Goal: Task Accomplishment & Management: Use online tool/utility

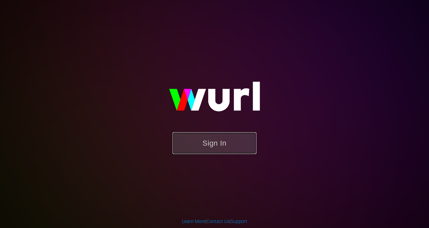
click at [193, 150] on button "Sign In" at bounding box center [215, 144] width 84 height 22
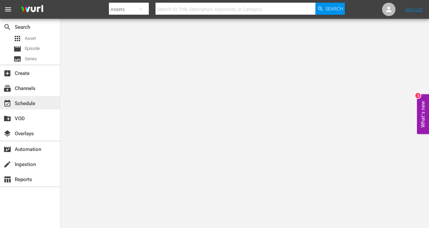
click at [37, 104] on div "event_available Schedule" at bounding box center [19, 103] width 38 height 6
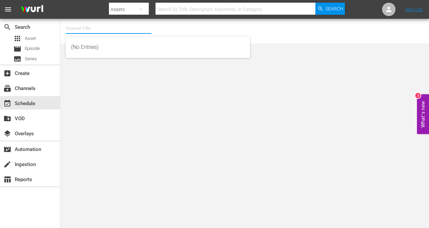
click at [100, 23] on input "text" at bounding box center [109, 28] width 86 height 16
click at [99, 64] on div "talkSPORT (1979 - akta_llc_talksport_1)" at bounding box center [158, 63] width 174 height 16
type input "talkSPORT (1979 - akta_llc_talksport_1)"
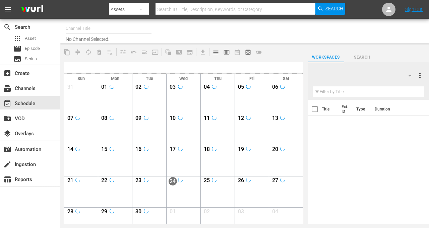
type input "talkSPORT (1979)"
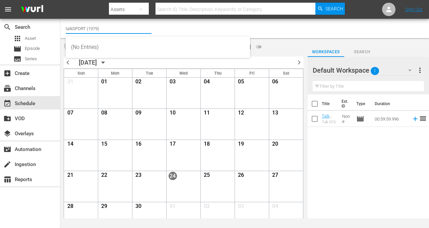
click at [120, 28] on input "talkSPORT (1979)" at bounding box center [109, 28] width 86 height 16
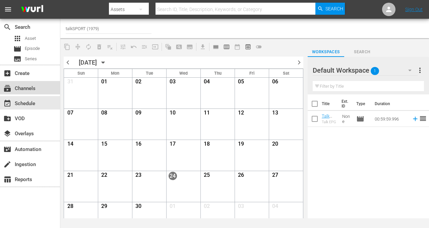
click at [18, 93] on div "subscriptions Channels" at bounding box center [30, 87] width 60 height 13
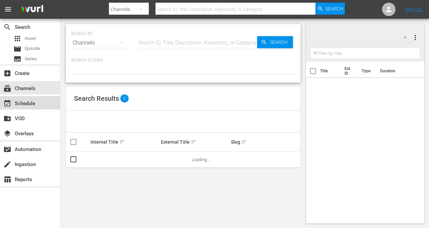
click at [17, 106] on div "event_available Schedule" at bounding box center [19, 103] width 38 height 6
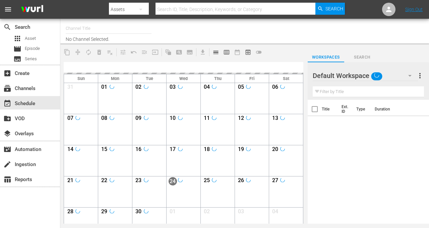
type input "talkSPORT (1979)"
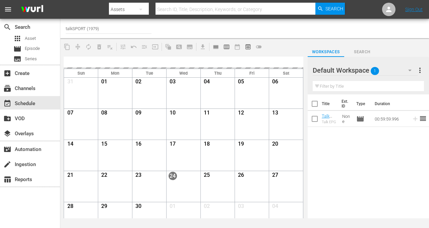
click at [316, 155] on div "Title Ext. ID Type Duration Talk EPG Talk EPG None movie 00:59:59.996 reorder" at bounding box center [368, 157] width 121 height 125
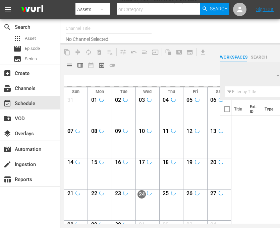
type input "talkSPORT (1979)"
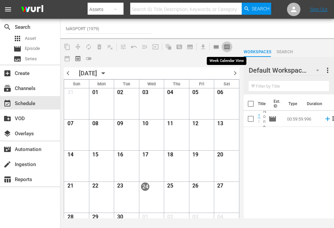
click at [227, 46] on span "calendar_view_week_outlined" at bounding box center [226, 47] width 7 height 7
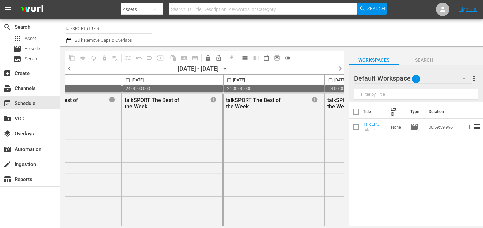
scroll to position [0, 451]
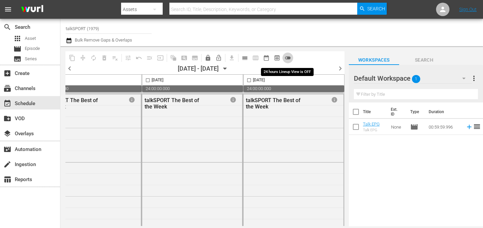
click at [280, 58] on span "toggle_off" at bounding box center [288, 58] width 7 height 7
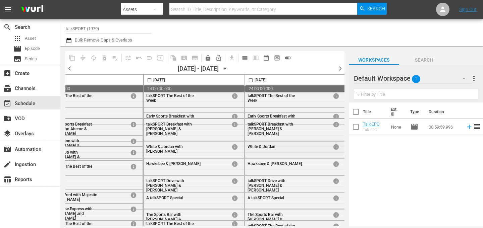
scroll to position [6, 451]
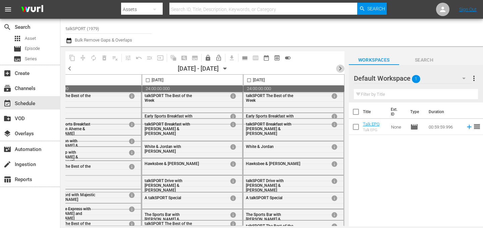
click at [280, 67] on span "chevron_right" at bounding box center [340, 68] width 8 height 8
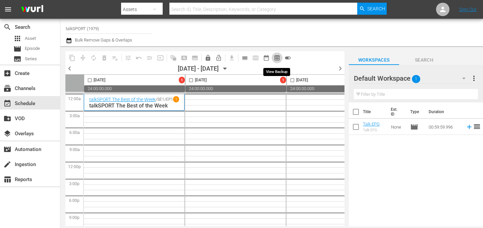
click at [276, 57] on span "preview_outlined" at bounding box center [277, 58] width 7 height 7
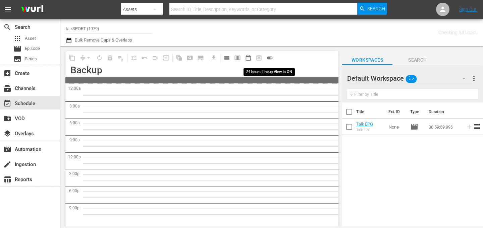
click at [270, 57] on span "toggle_on" at bounding box center [269, 58] width 7 height 7
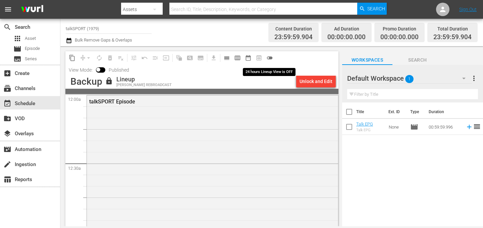
click at [270, 57] on span "toggle_off" at bounding box center [269, 58] width 7 height 7
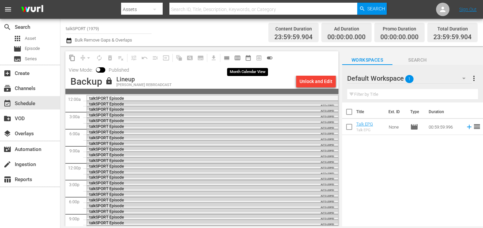
click at [246, 56] on span "date_range_outlined" at bounding box center [248, 58] width 7 height 7
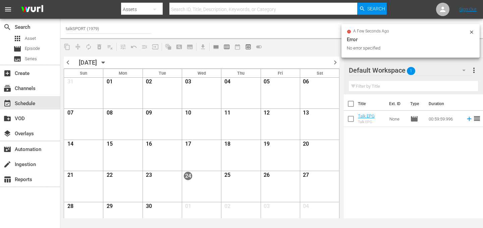
click at [280, 28] on div "a few seconds ago Error No error specified" at bounding box center [411, 41] width 138 height 34
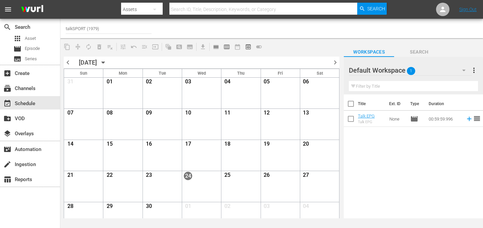
click at [280, 33] on div at bounding box center [384, 28] width 187 height 16
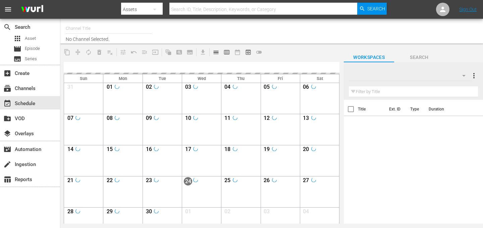
type input "talkSPORT (1979)"
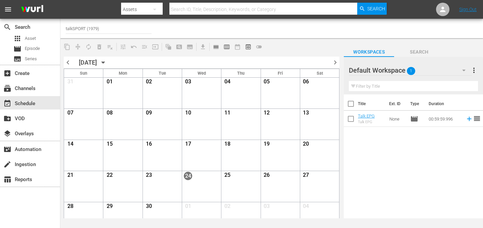
click at [353, 116] on input "checkbox" at bounding box center [351, 120] width 14 height 14
checkbox input "true"
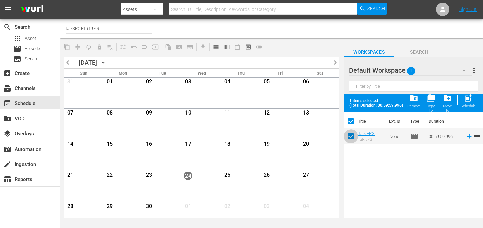
click at [350, 138] on input "checkbox" at bounding box center [351, 138] width 14 height 14
checkbox input "false"
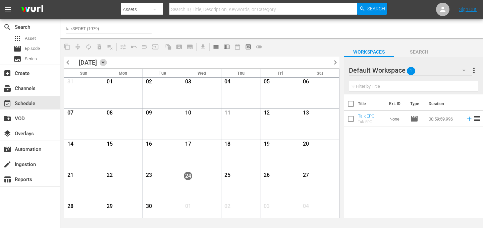
click at [107, 59] on icon "button" at bounding box center [103, 62] width 7 height 7
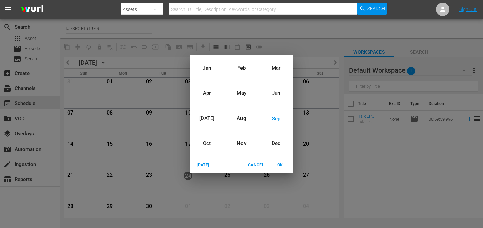
click at [166, 81] on div "Jan Feb Mar Apr May Jun Jul Aug Sep Oct Nov Dec Today Cancel OK" at bounding box center [241, 114] width 483 height 228
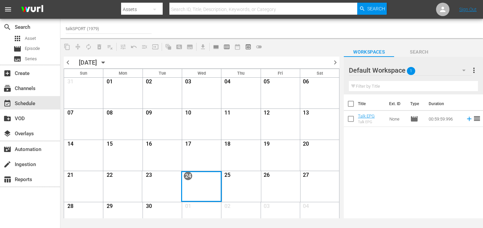
click at [200, 185] on div "Month View" at bounding box center [201, 186] width 41 height 31
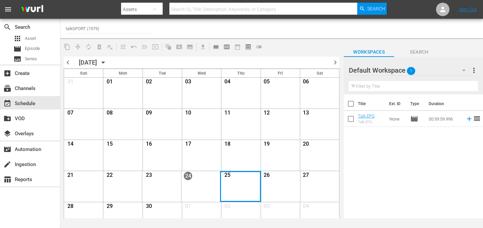
click at [245, 183] on div "Month View" at bounding box center [240, 186] width 41 height 31
click at [249, 45] on span "preview_outlined" at bounding box center [248, 47] width 7 height 7
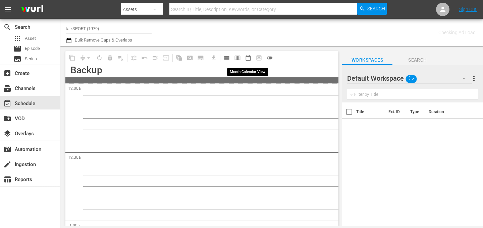
click at [248, 60] on span "date_range_outlined" at bounding box center [248, 58] width 7 height 7
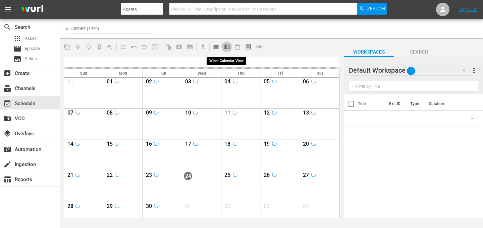
click at [229, 44] on span "calendar_view_week_outlined" at bounding box center [226, 47] width 7 height 7
